Goal: Check status: Check status

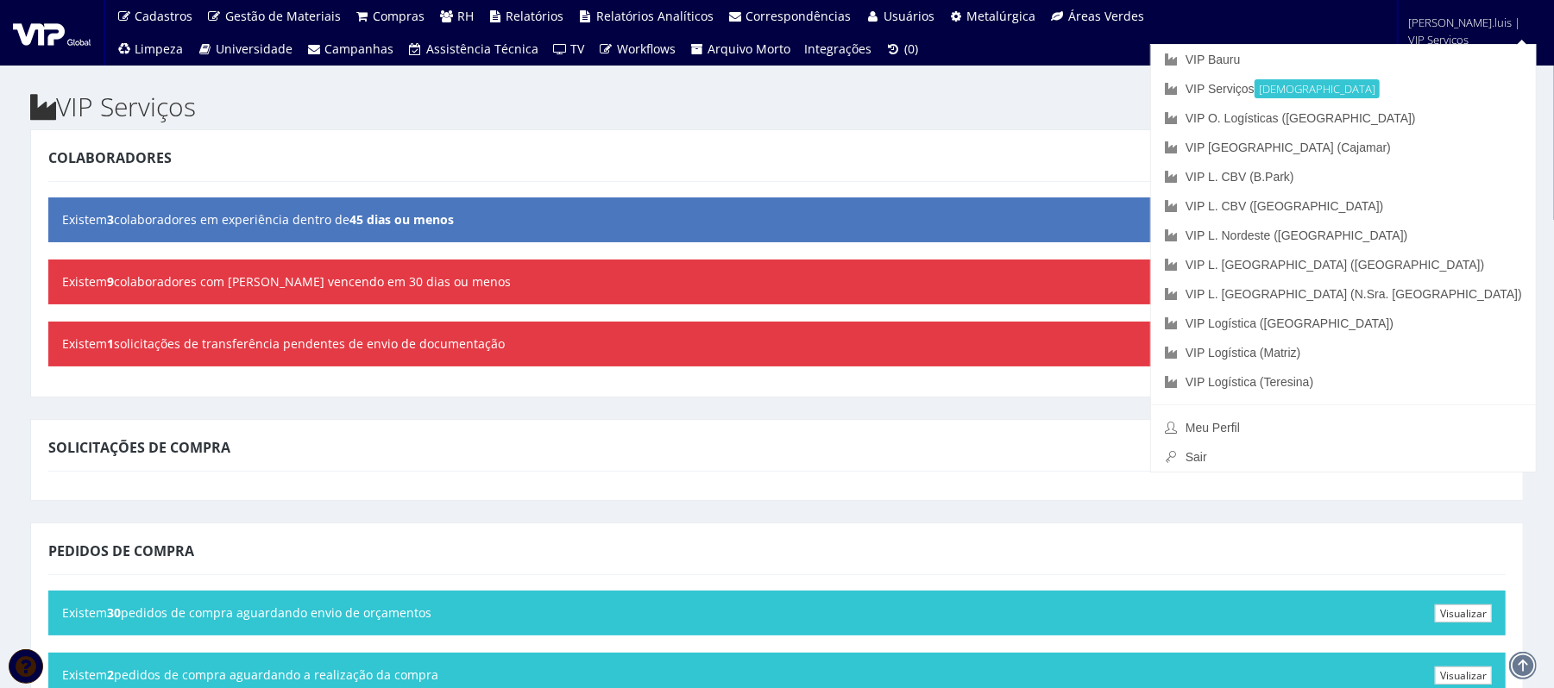
click at [1457, 17] on span "anderson.luis | VIP Serviços" at bounding box center [1470, 31] width 122 height 35
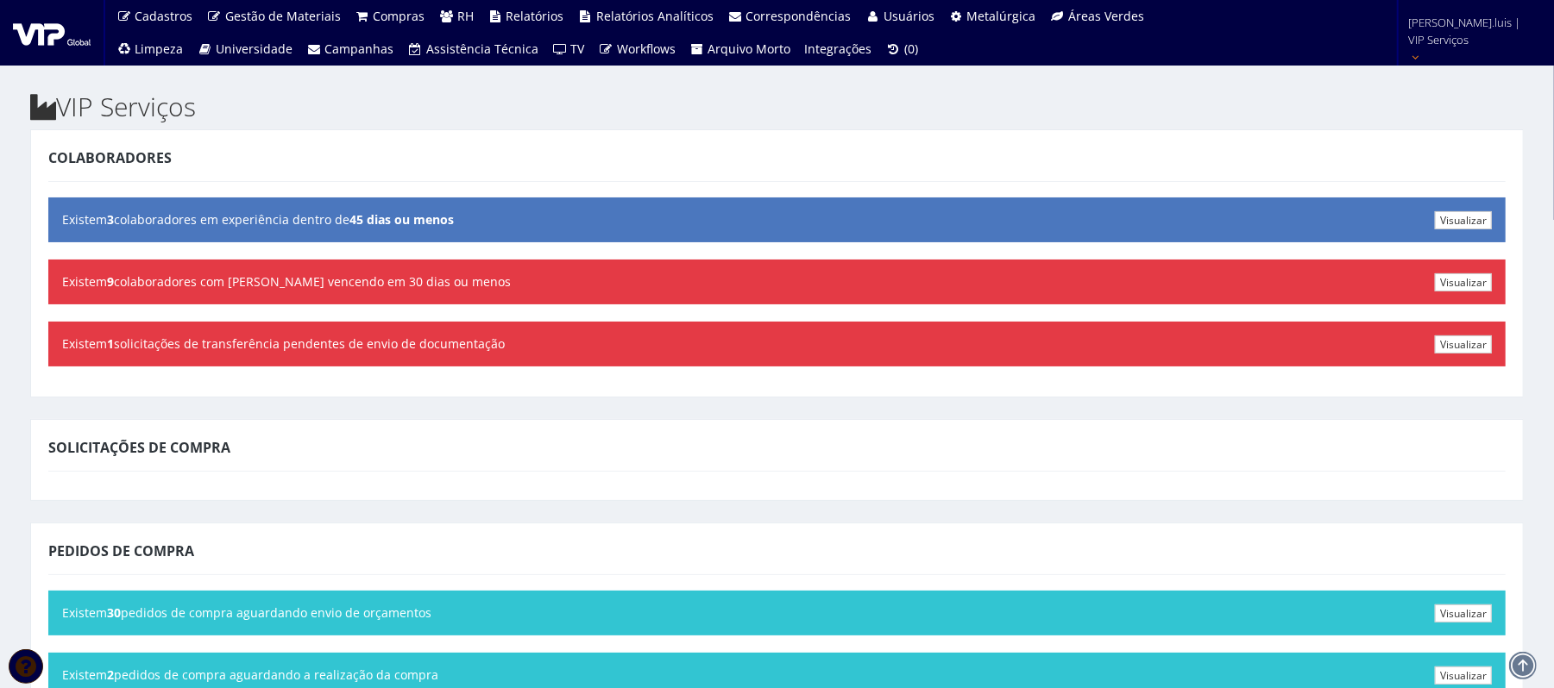
click at [1457, 17] on span "anderson.luis | VIP Serviços" at bounding box center [1470, 31] width 122 height 35
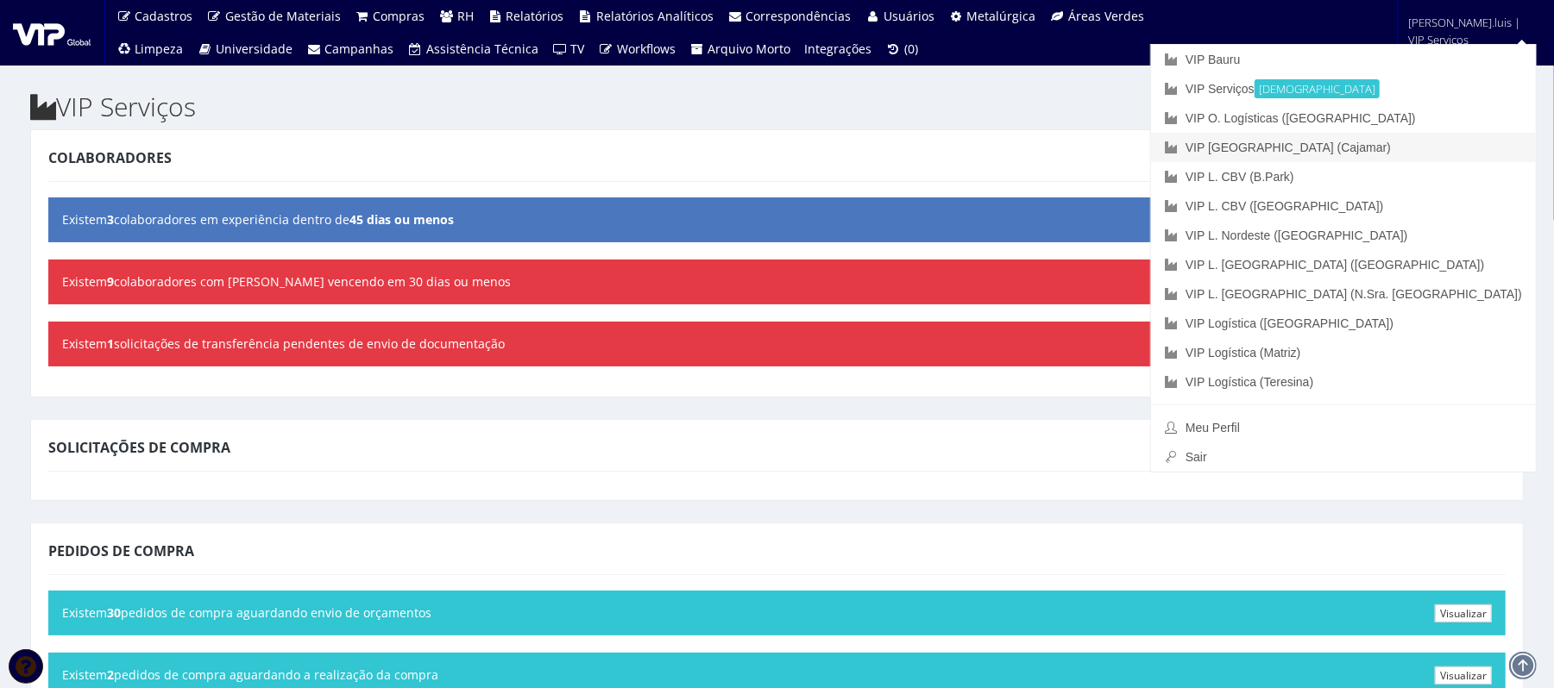
click at [1402, 154] on link "VIP [GEOGRAPHIC_DATA] (Cajamar)" at bounding box center [1343, 147] width 385 height 29
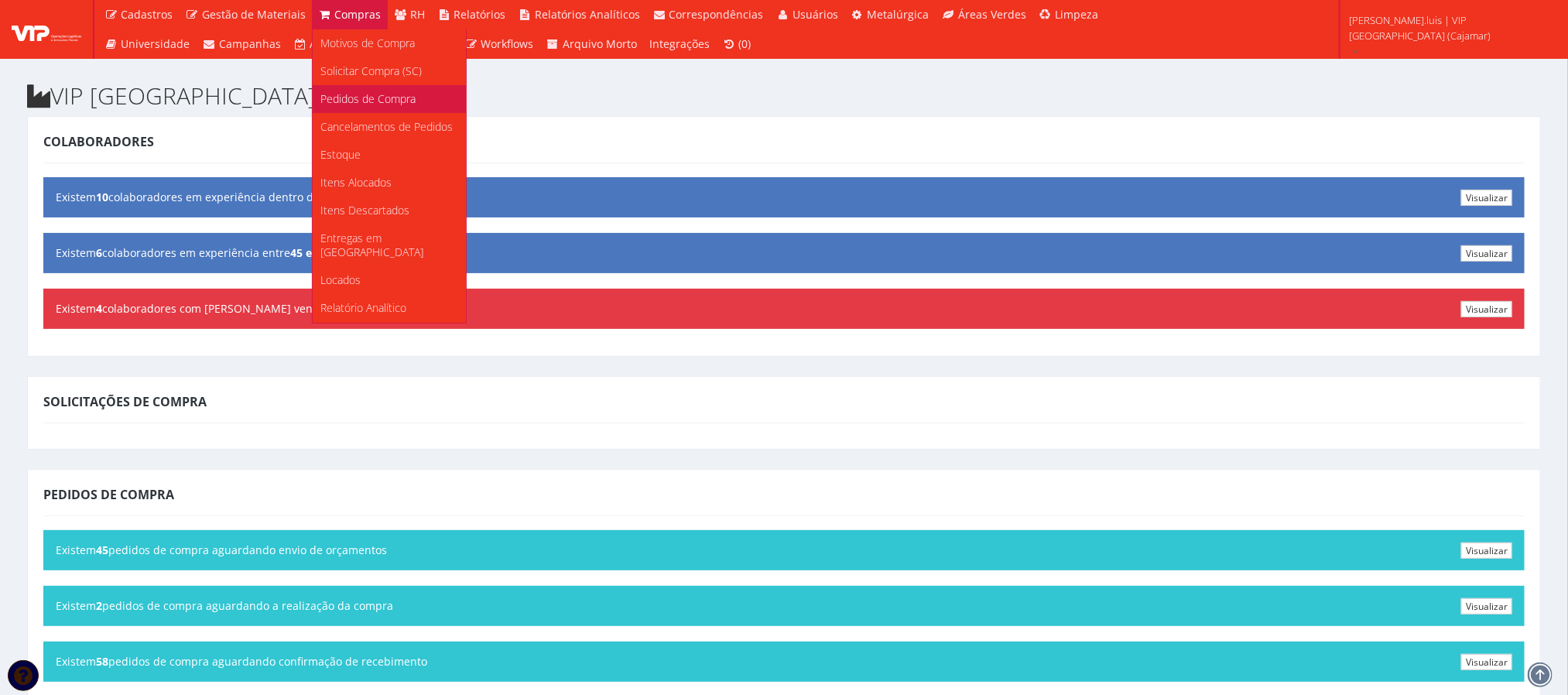
click at [336, 91] on span "Pedidos de Compra" at bounding box center [368, 99] width 95 height 14
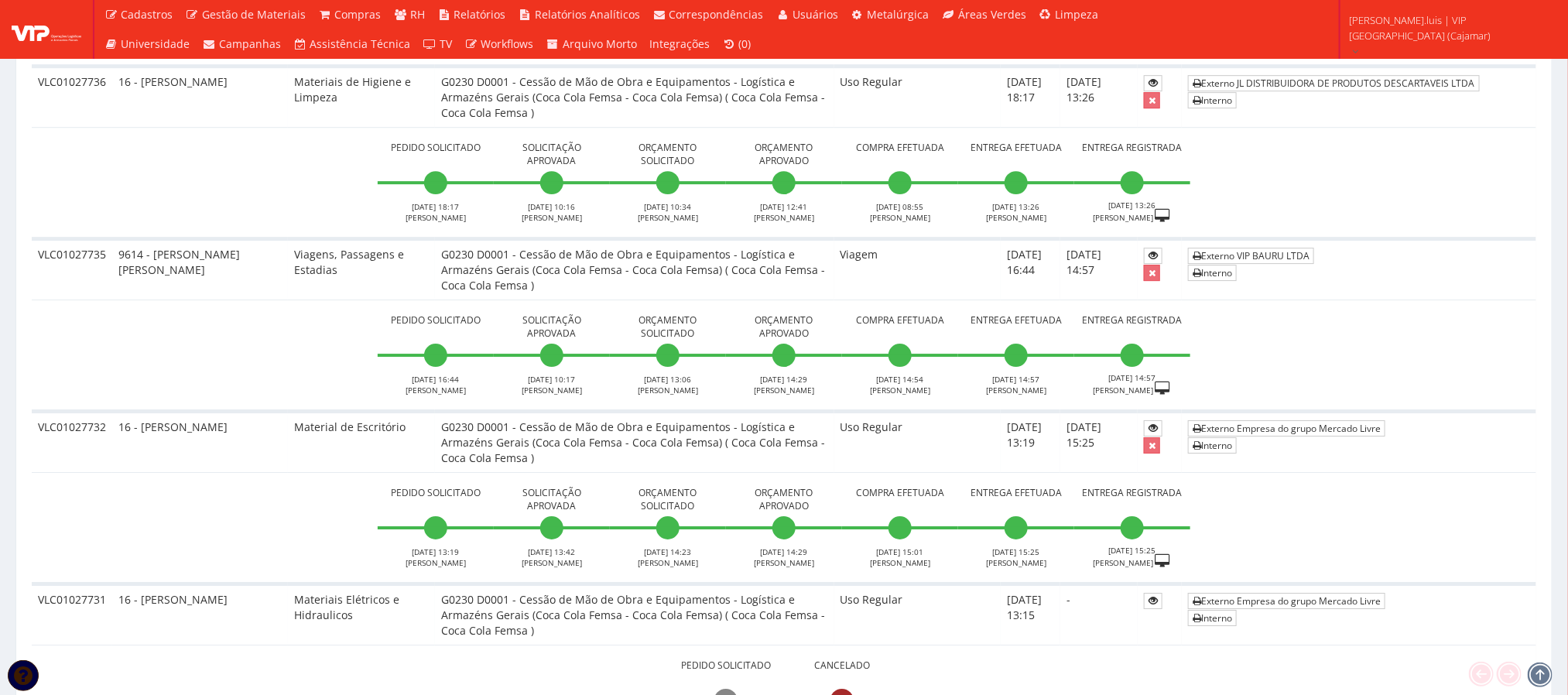
scroll to position [2619, 0]
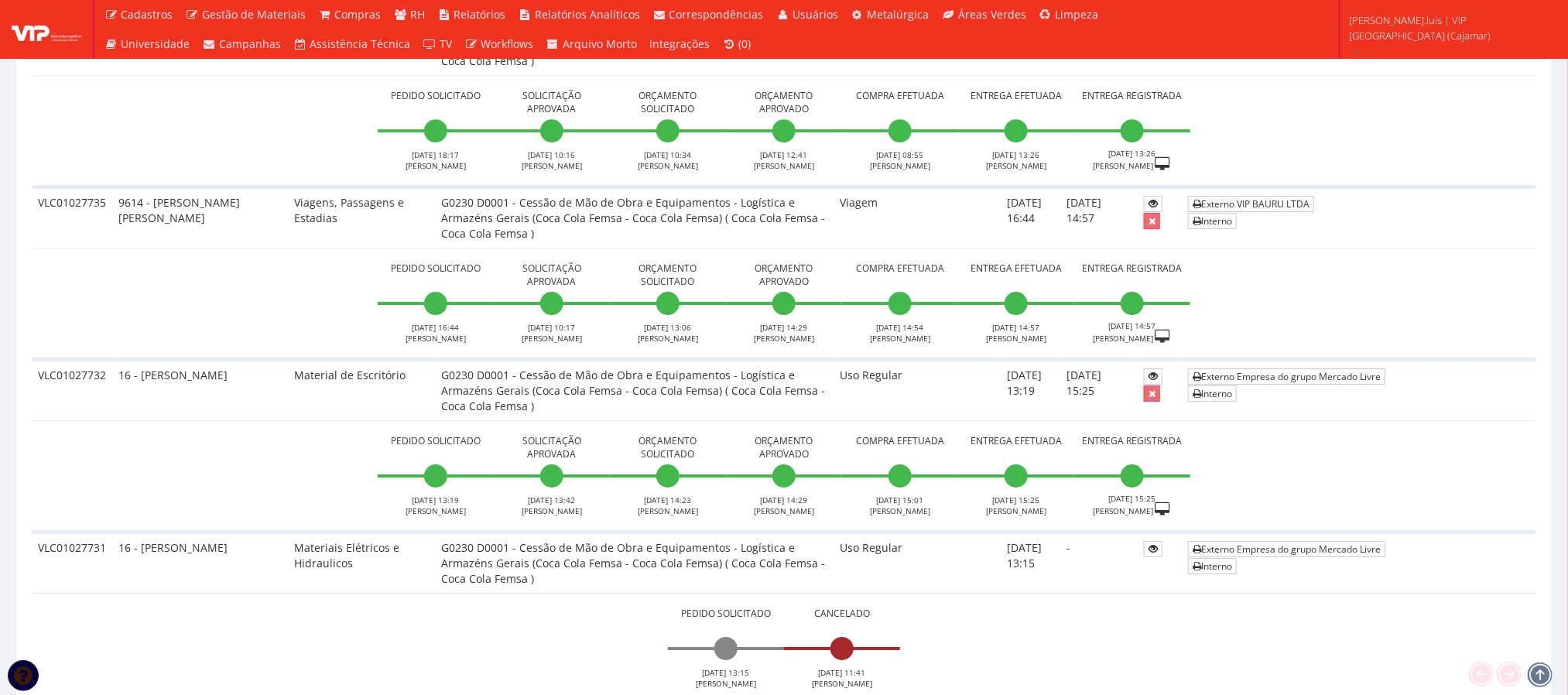
click at [435, 206] on td "G0230 D0001 - Cessão de Mão de Obra e Equipamentos - Logística e Armazéns Gerai…" at bounding box center [634, 218] width 398 height 61
drag, startPoint x: 431, startPoint y: 207, endPoint x: 788, endPoint y: 244, distance: 358.9
click at [788, 244] on td "G0230 D0001 - Cessão de Mão de Obra e Equipamentos - Logística e Armazéns Gerai…" at bounding box center [634, 218] width 398 height 61
copy td "G0230 D0001 - Cessão de Mão de Obra e Equipamentos - Logística e Armazéns Gerai…"
click at [1158, 209] on icon at bounding box center [1153, 204] width 9 height 11
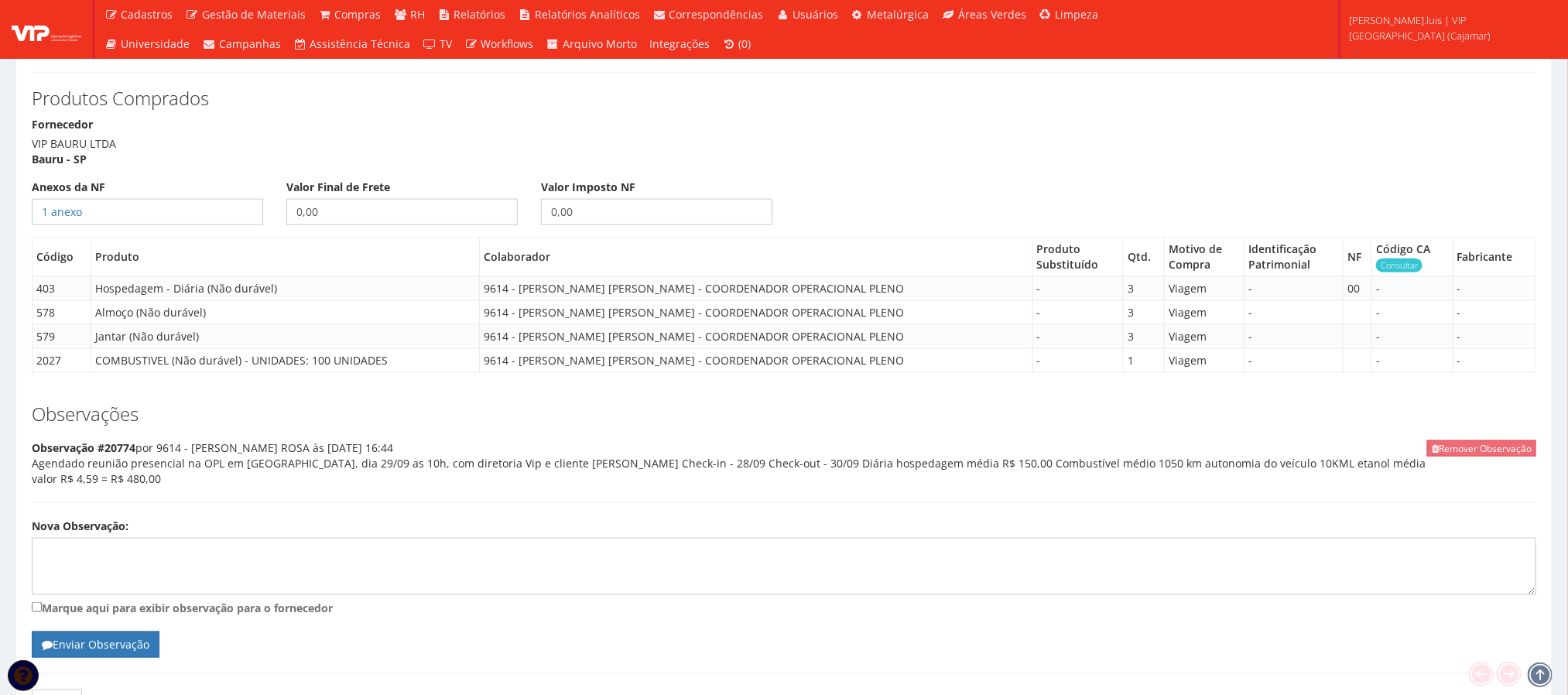
scroll to position [871, 0]
